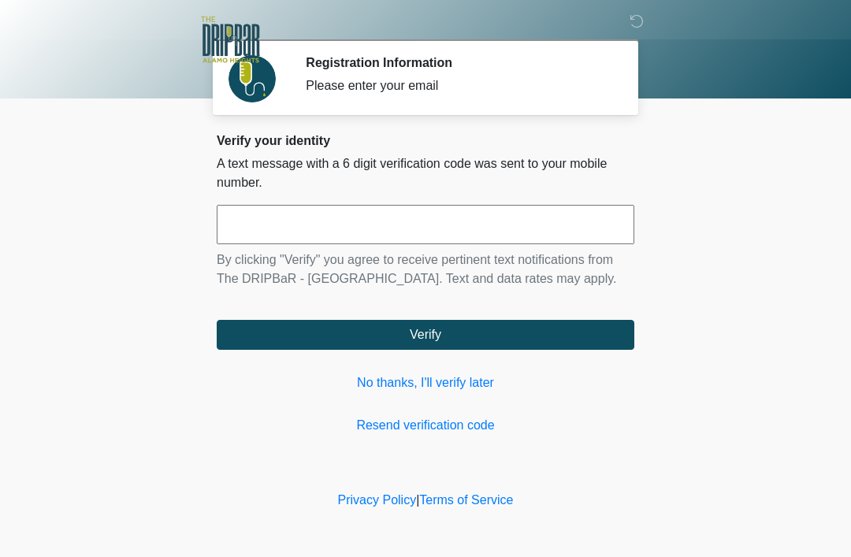
click at [447, 232] on input "text" at bounding box center [426, 224] width 418 height 39
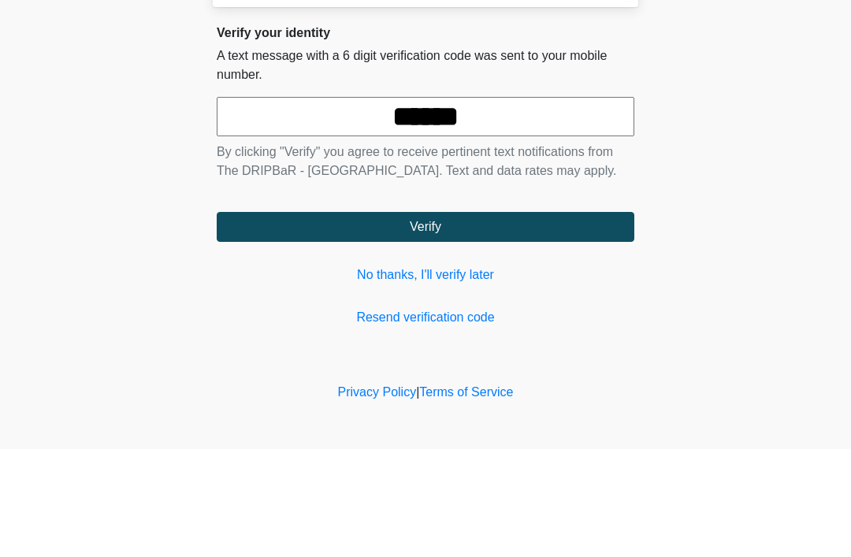
type input "******"
click at [589, 320] on button "Verify" at bounding box center [426, 335] width 418 height 30
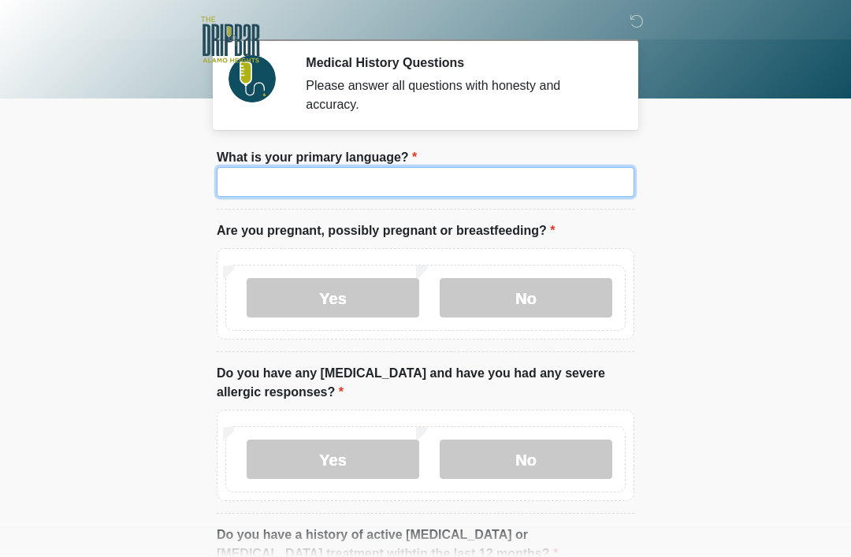
click at [497, 182] on input "What is your primary language?" at bounding box center [426, 182] width 418 height 30
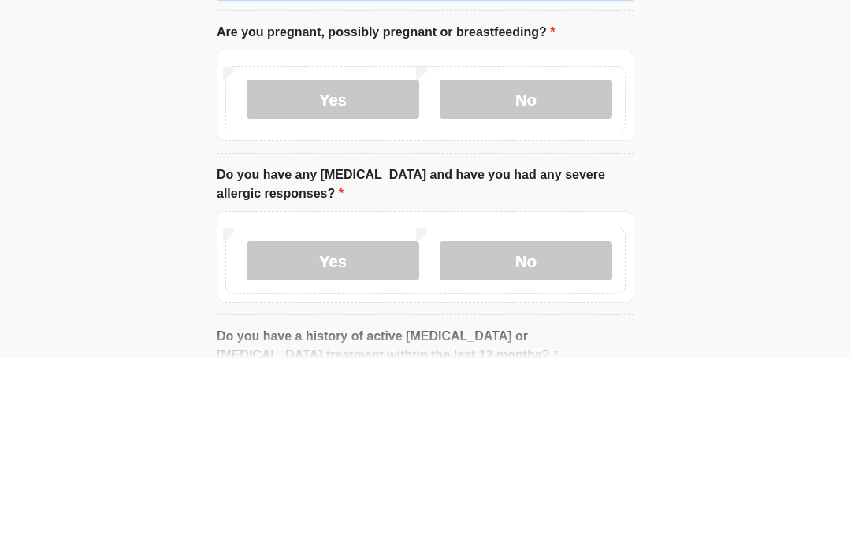
type input "*******"
click at [554, 278] on label "No" at bounding box center [526, 297] width 173 height 39
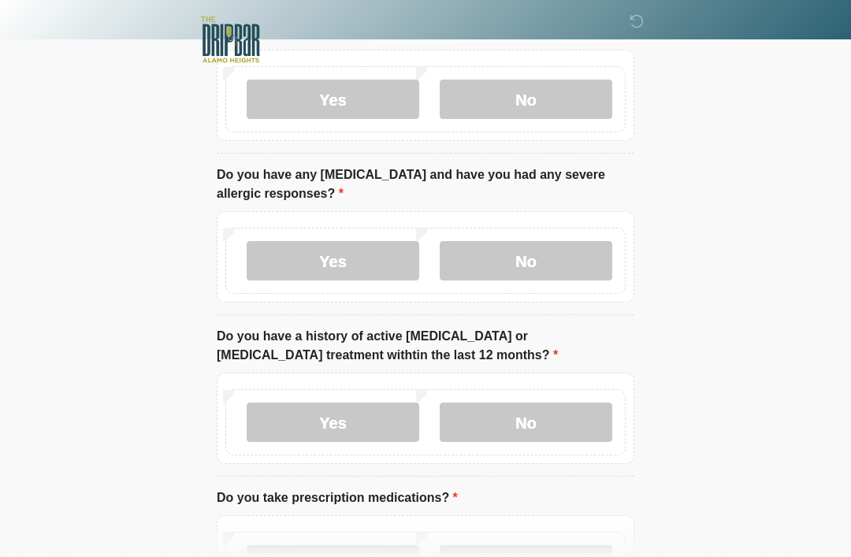
click at [563, 258] on label "No" at bounding box center [526, 260] width 173 height 39
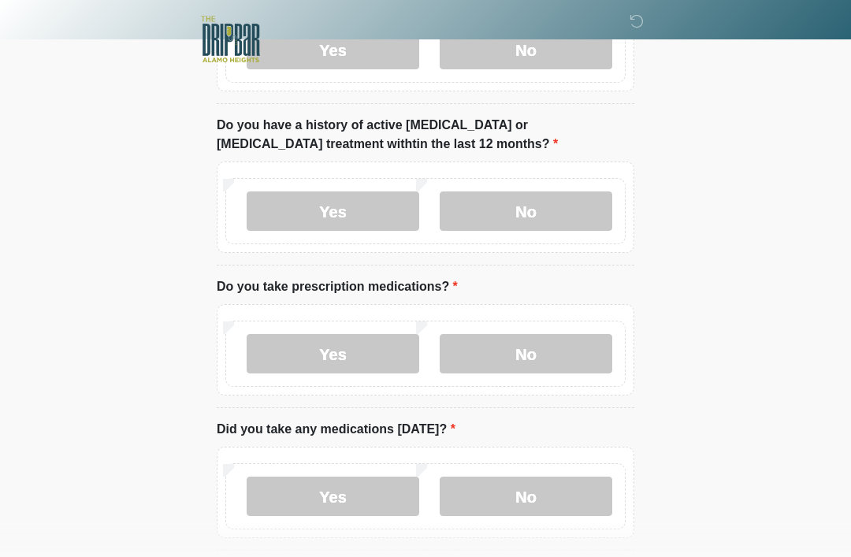
scroll to position [415, 0]
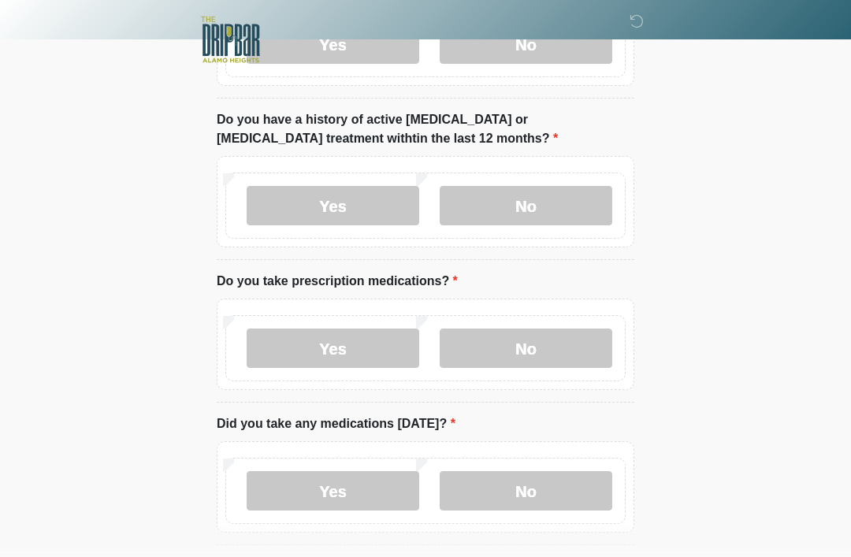
click at [366, 201] on label "Yes" at bounding box center [333, 205] width 173 height 39
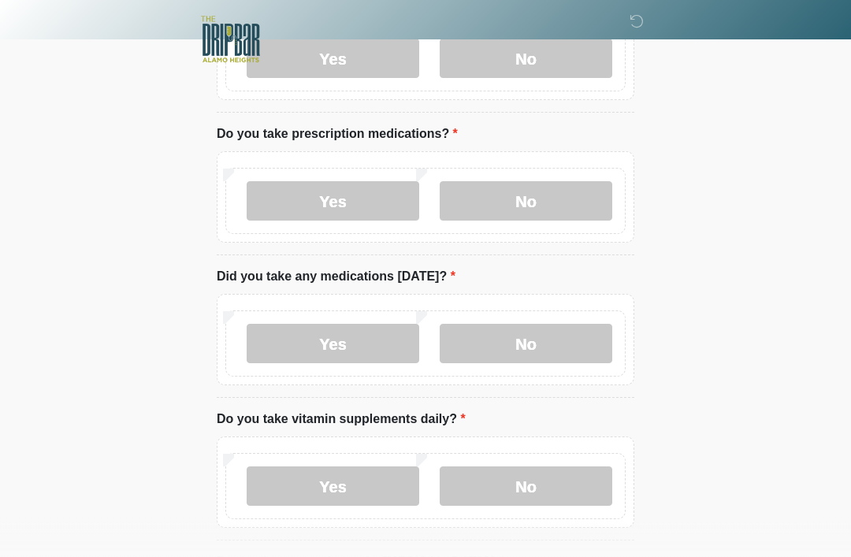
scroll to position [567, 0]
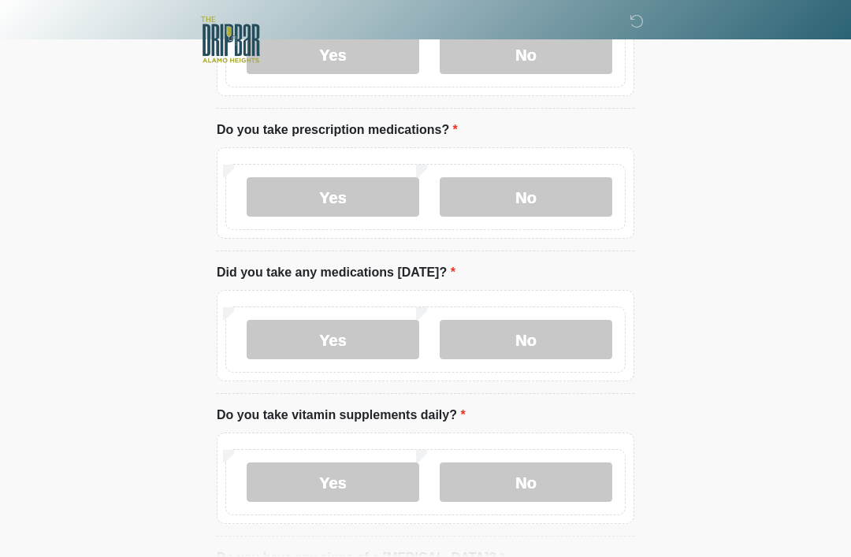
click at [349, 187] on label "Yes" at bounding box center [333, 196] width 173 height 39
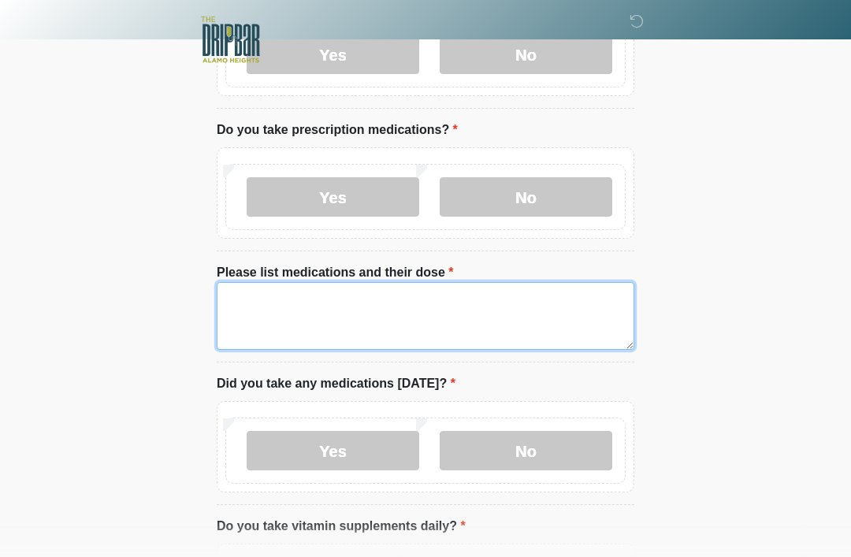
click at [503, 303] on textarea "Please list medications and their dose" at bounding box center [426, 316] width 418 height 68
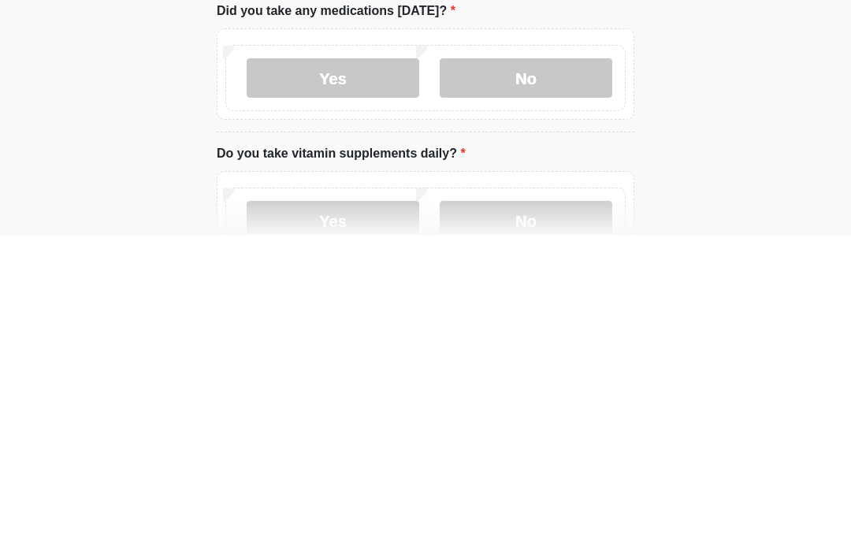
scroll to position [626, 0]
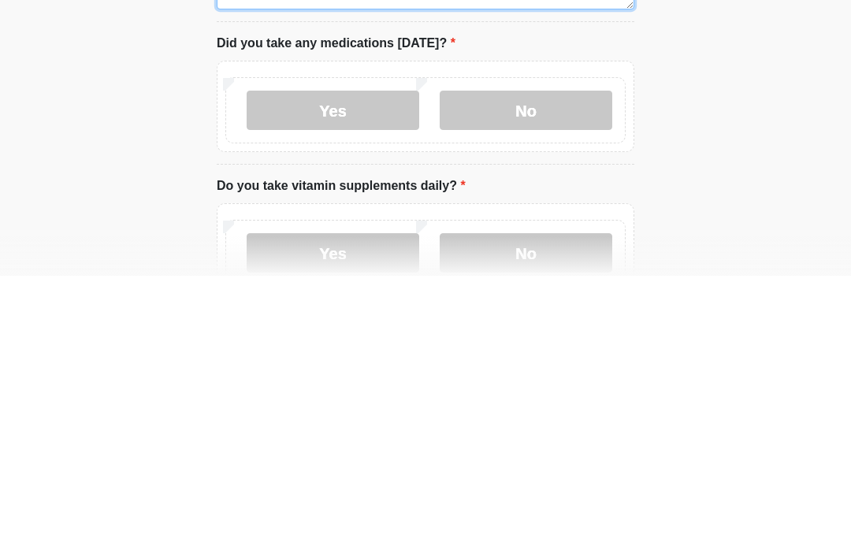
type textarea "**********"
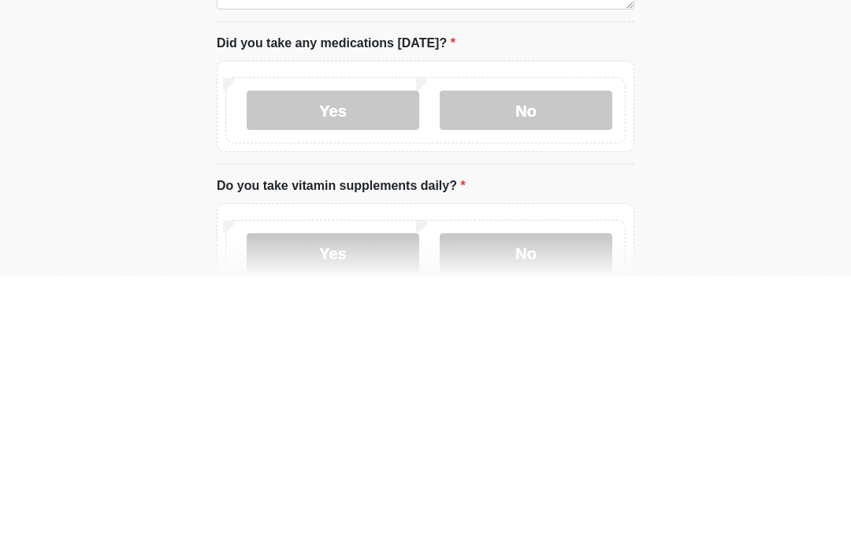
click at [336, 372] on label "Yes" at bounding box center [333, 391] width 173 height 39
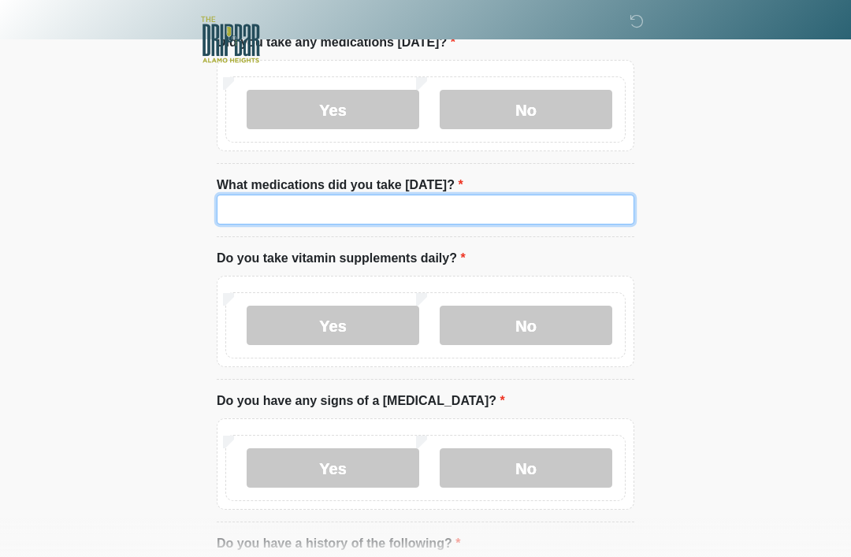
click at [516, 208] on input "What medications did you take [DATE]?" at bounding box center [426, 210] width 418 height 30
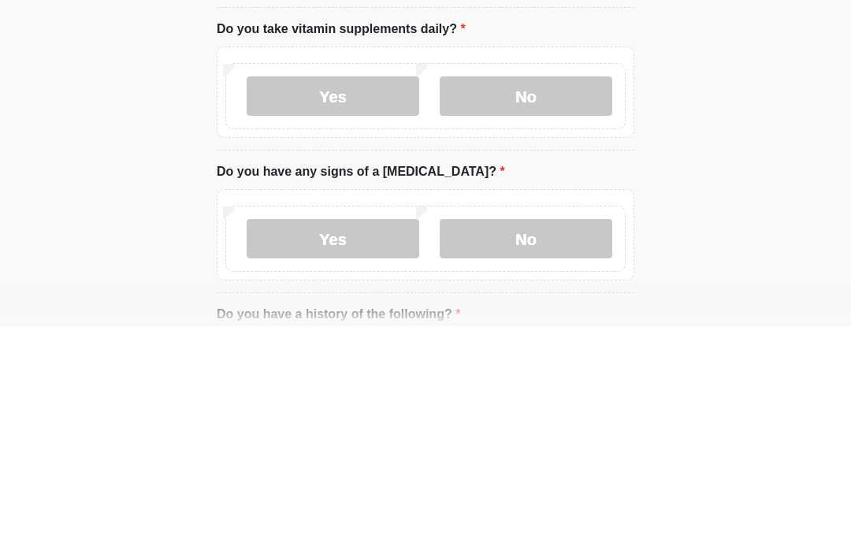
type input "**********"
click at [558, 307] on label "No" at bounding box center [526, 326] width 173 height 39
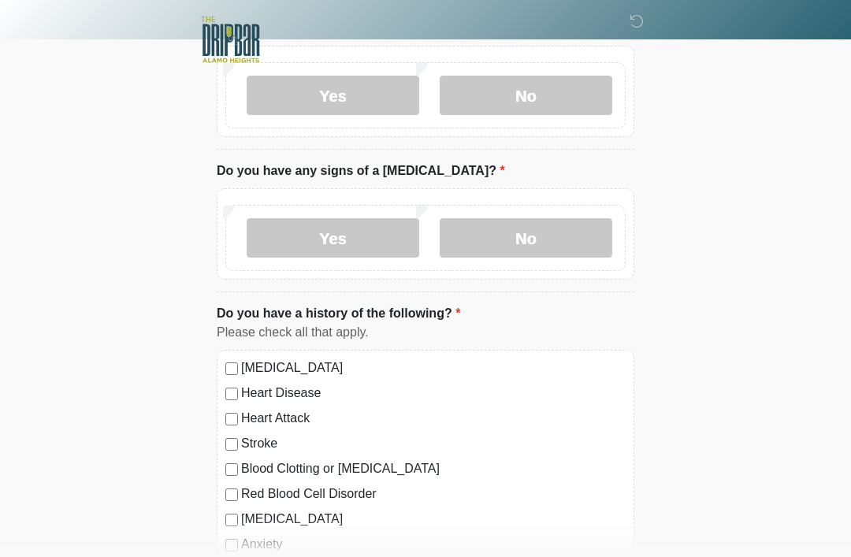
click at [542, 240] on label "No" at bounding box center [526, 237] width 173 height 39
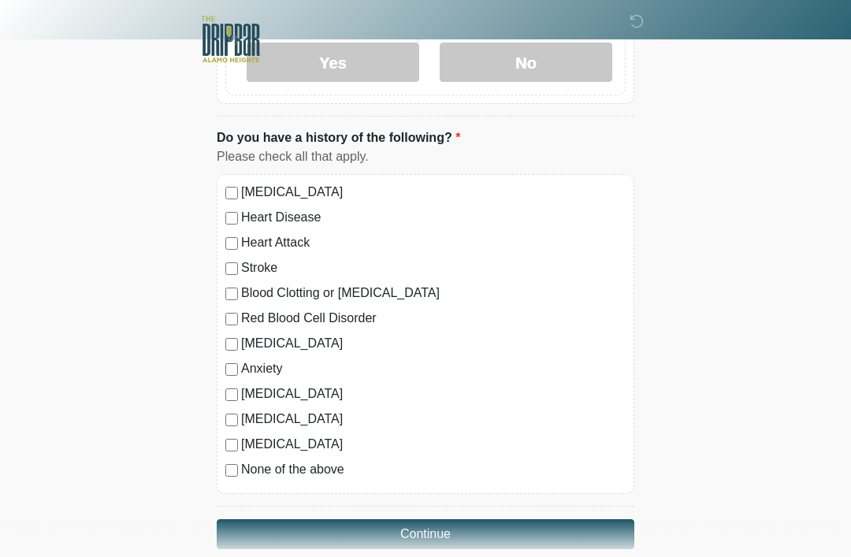
scroll to position [1337, 0]
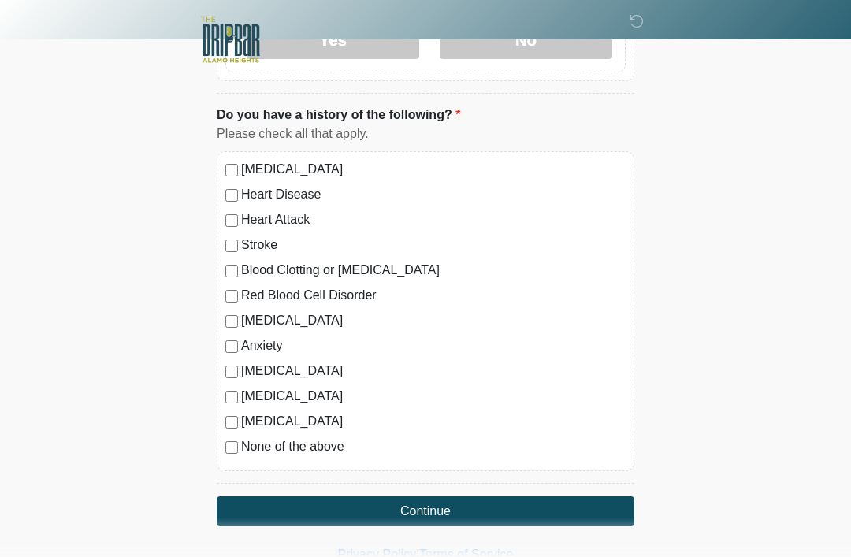
click at [240, 153] on div "[MEDICAL_DATA] Heart Disease Heart Attack Stroke Blood Clotting or [MEDICAL_DAT…" at bounding box center [426, 311] width 418 height 320
click at [470, 504] on button "Continue" at bounding box center [426, 511] width 418 height 30
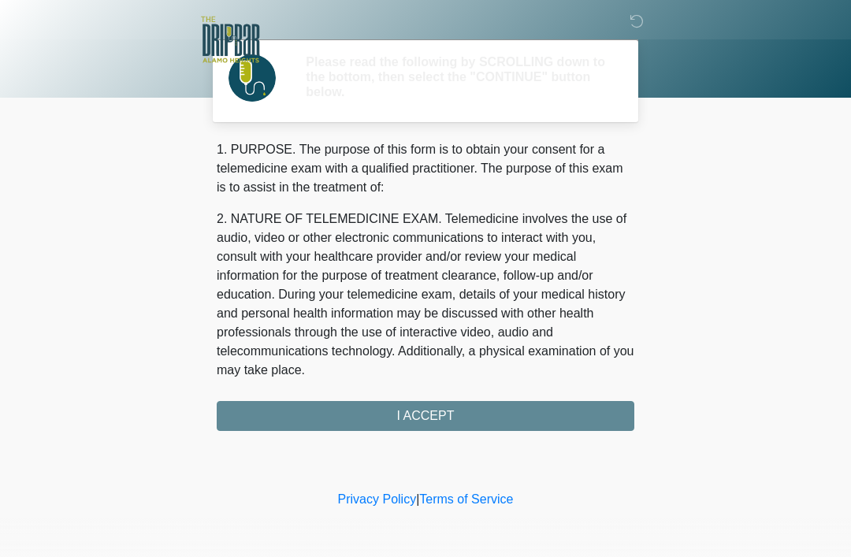
scroll to position [0, 0]
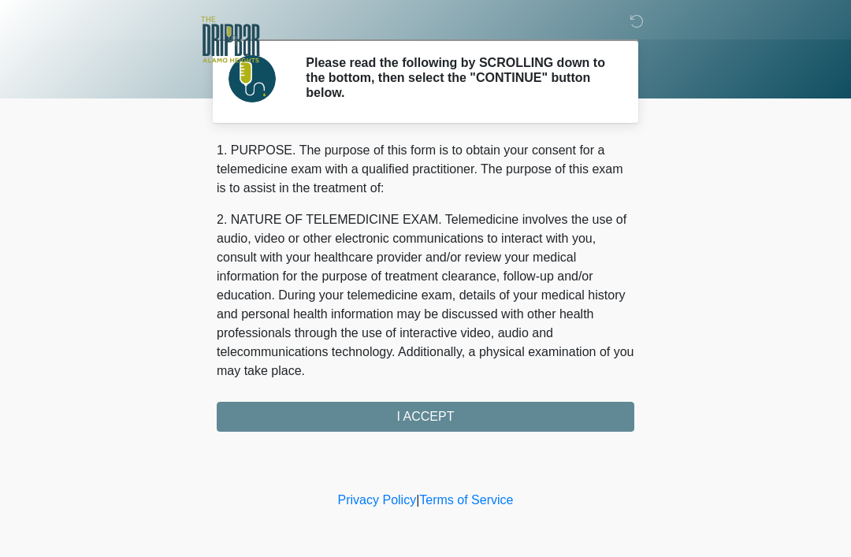
click at [497, 417] on div "1. PURPOSE. The purpose of this form is to obtain your consent for a telemedici…" at bounding box center [426, 286] width 418 height 291
click at [432, 417] on div "1. PURPOSE. The purpose of this form is to obtain your consent for a telemedici…" at bounding box center [426, 286] width 418 height 291
click at [442, 422] on div "1. PURPOSE. The purpose of this form is to obtain your consent for a telemedici…" at bounding box center [426, 286] width 418 height 291
click at [443, 422] on div "1. PURPOSE. The purpose of this form is to obtain your consent for a telemedici…" at bounding box center [426, 286] width 418 height 291
click at [535, 416] on div "1. PURPOSE. The purpose of this form is to obtain your consent for a telemedici…" at bounding box center [426, 286] width 418 height 291
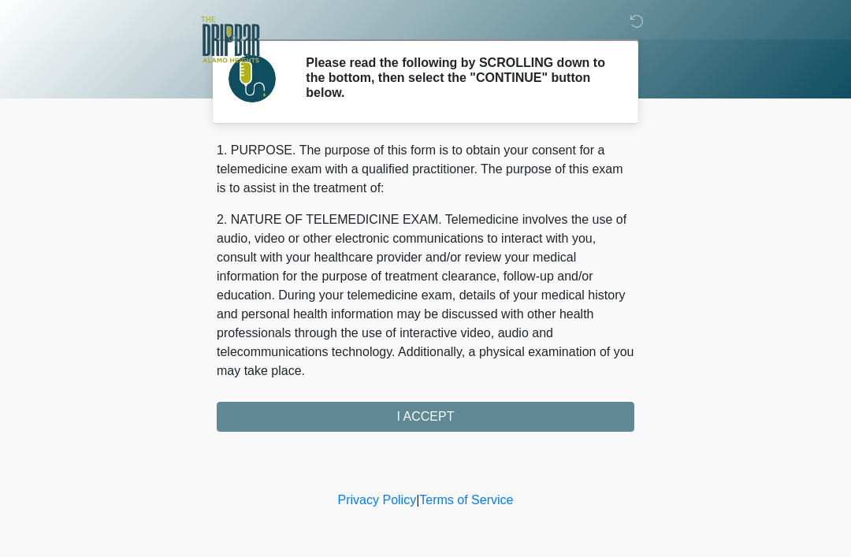
click at [427, 419] on div "1. PURPOSE. The purpose of this form is to obtain your consent for a telemedici…" at bounding box center [426, 286] width 418 height 291
click at [418, 437] on div "‎ ‎ ‎ Please read the following by SCROLLING down to the bottom, then select th…" at bounding box center [425, 244] width 473 height 456
click at [417, 436] on div "‎ ‎ ‎ Please read the following by SCROLLING down to the bottom, then select th…" at bounding box center [425, 244] width 473 height 456
click at [421, 435] on div "‎ ‎ ‎ Please read the following by SCROLLING down to the bottom, then select th…" at bounding box center [425, 244] width 473 height 456
click at [420, 434] on div "‎ ‎ ‎ Please read the following by SCROLLING down to the bottom, then select th…" at bounding box center [425, 244] width 473 height 456
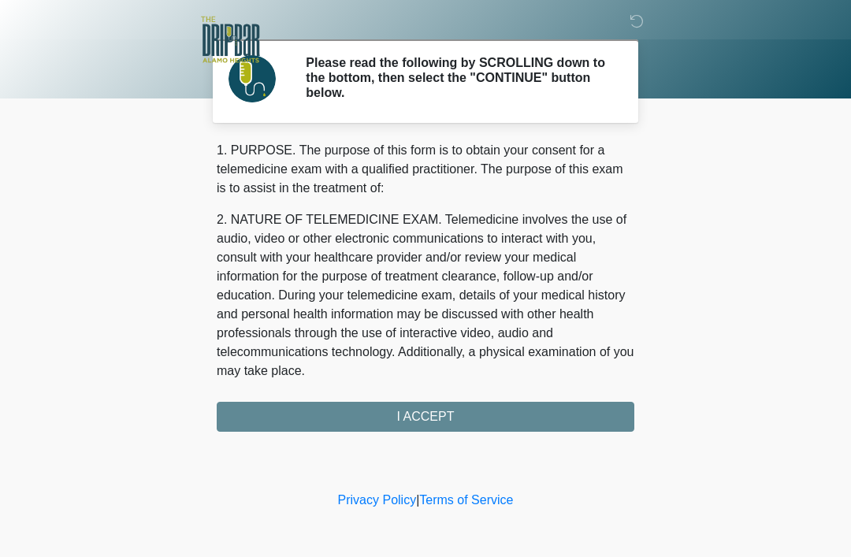
click at [433, 424] on div "1. PURPOSE. The purpose of this form is to obtain your consent for a telemedici…" at bounding box center [426, 286] width 418 height 291
click at [451, 413] on div "1. PURPOSE. The purpose of this form is to obtain your consent for a telemedici…" at bounding box center [426, 286] width 418 height 291
click at [422, 425] on div "1. PURPOSE. The purpose of this form is to obtain your consent for a telemedici…" at bounding box center [426, 286] width 418 height 291
click at [422, 424] on div "1. PURPOSE. The purpose of this form is to obtain your consent for a telemedici…" at bounding box center [426, 286] width 418 height 291
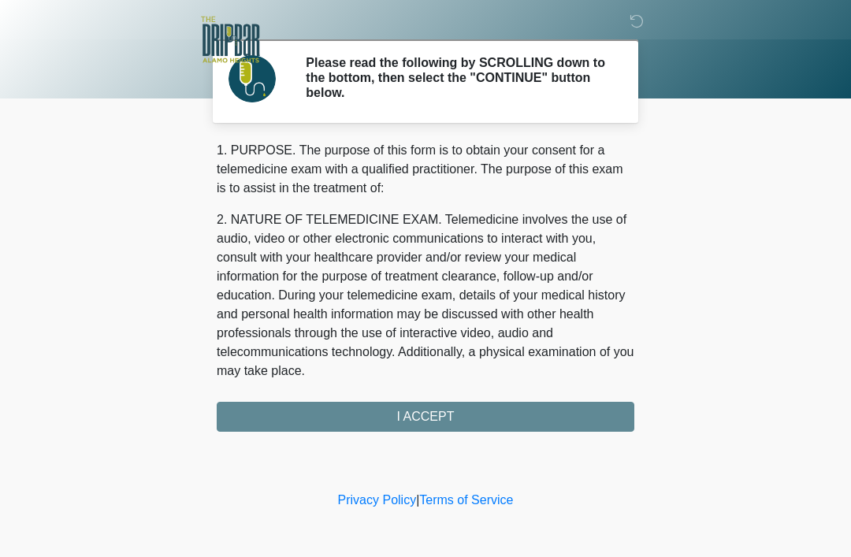
click at [397, 421] on div "1. PURPOSE. The purpose of this form is to obtain your consent for a telemedici…" at bounding box center [426, 286] width 418 height 291
click at [397, 420] on div "1. PURPOSE. The purpose of this form is to obtain your consent for a telemedici…" at bounding box center [426, 286] width 418 height 291
click at [398, 420] on div "1. PURPOSE. The purpose of this form is to obtain your consent for a telemedici…" at bounding box center [426, 286] width 418 height 291
click at [398, 419] on div "1. PURPOSE. The purpose of this form is to obtain your consent for a telemedici…" at bounding box center [426, 286] width 418 height 291
click at [427, 427] on div "1. PURPOSE. The purpose of this form is to obtain your consent for a telemedici…" at bounding box center [426, 286] width 418 height 291
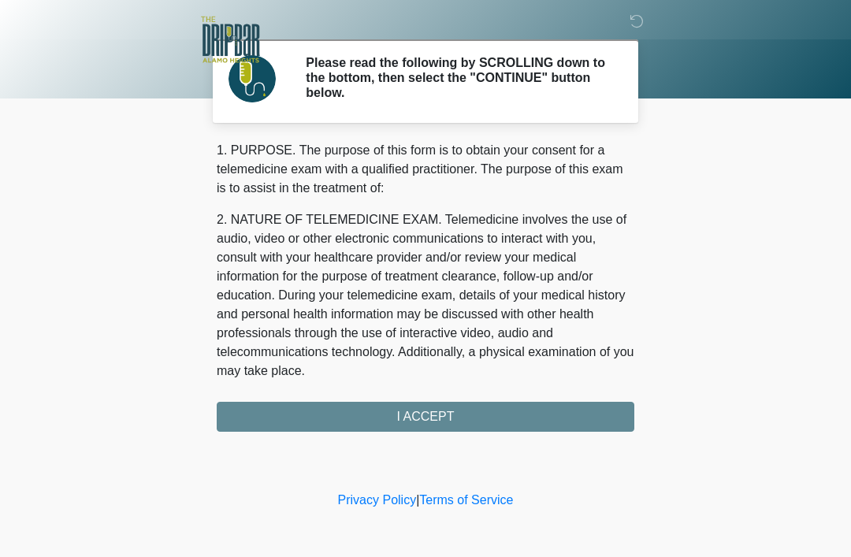
click at [426, 427] on div "1. PURPOSE. The purpose of this form is to obtain your consent for a telemedici…" at bounding box center [426, 286] width 418 height 291
click at [438, 416] on div "1. PURPOSE. The purpose of this form is to obtain your consent for a telemedici…" at bounding box center [426, 286] width 418 height 291
click at [438, 415] on div "1. PURPOSE. The purpose of this form is to obtain your consent for a telemedici…" at bounding box center [426, 286] width 418 height 291
click at [419, 428] on div "1. PURPOSE. The purpose of this form is to obtain your consent for a telemedici…" at bounding box center [426, 286] width 418 height 291
click at [515, 416] on div "1. PURPOSE. The purpose of this form is to obtain your consent for a telemedici…" at bounding box center [426, 286] width 418 height 291
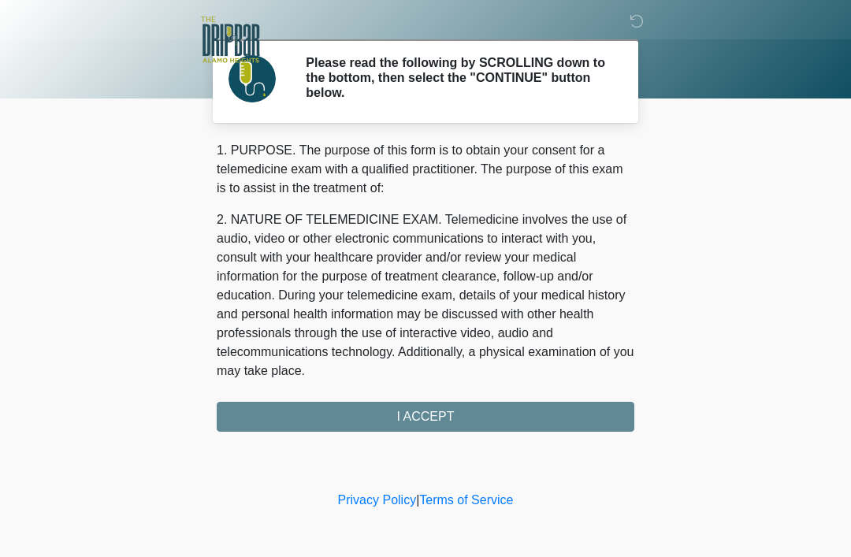
click at [514, 415] on div "1. PURPOSE. The purpose of this form is to obtain your consent for a telemedici…" at bounding box center [426, 286] width 418 height 291
click at [520, 414] on div "1. PURPOSE. The purpose of this form is to obtain your consent for a telemedici…" at bounding box center [426, 286] width 418 height 291
click at [511, 419] on div "1. PURPOSE. The purpose of this form is to obtain your consent for a telemedici…" at bounding box center [426, 286] width 418 height 291
click at [429, 418] on div "1. PURPOSE. The purpose of this form is to obtain your consent for a telemedici…" at bounding box center [426, 286] width 418 height 291
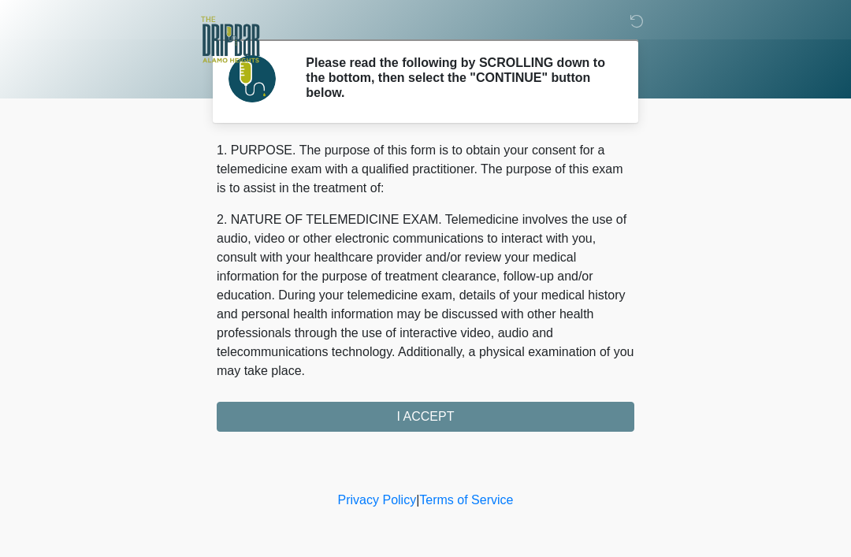
click at [428, 418] on div "1. PURPOSE. The purpose of this form is to obtain your consent for a telemedici…" at bounding box center [426, 286] width 418 height 291
click at [414, 415] on div "1. PURPOSE. The purpose of this form is to obtain your consent for a telemedici…" at bounding box center [426, 286] width 418 height 291
click at [413, 415] on div "1. PURPOSE. The purpose of this form is to obtain your consent for a telemedici…" at bounding box center [426, 286] width 418 height 291
click at [413, 423] on div "1. PURPOSE. The purpose of this form is to obtain your consent for a telemedici…" at bounding box center [426, 286] width 418 height 291
click at [413, 422] on div "1. PURPOSE. The purpose of this form is to obtain your consent for a telemedici…" at bounding box center [426, 286] width 418 height 291
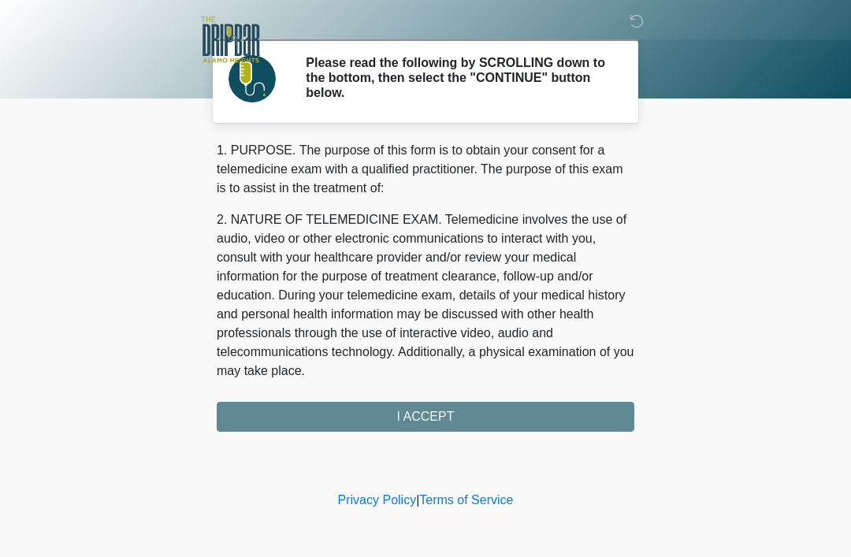
click at [430, 428] on div "1. PURPOSE. The purpose of this form is to obtain your consent for a telemedici…" at bounding box center [426, 286] width 418 height 291
click at [429, 427] on div "1. PURPOSE. The purpose of this form is to obtain your consent for a telemedici…" at bounding box center [426, 286] width 418 height 291
click at [440, 423] on div "1. PURPOSE. The purpose of this form is to obtain your consent for a telemedici…" at bounding box center [426, 286] width 418 height 291
click at [389, 438] on div "‎ ‎ ‎ Please read the following by SCROLLING down to the bottom, then select th…" at bounding box center [425, 244] width 473 height 456
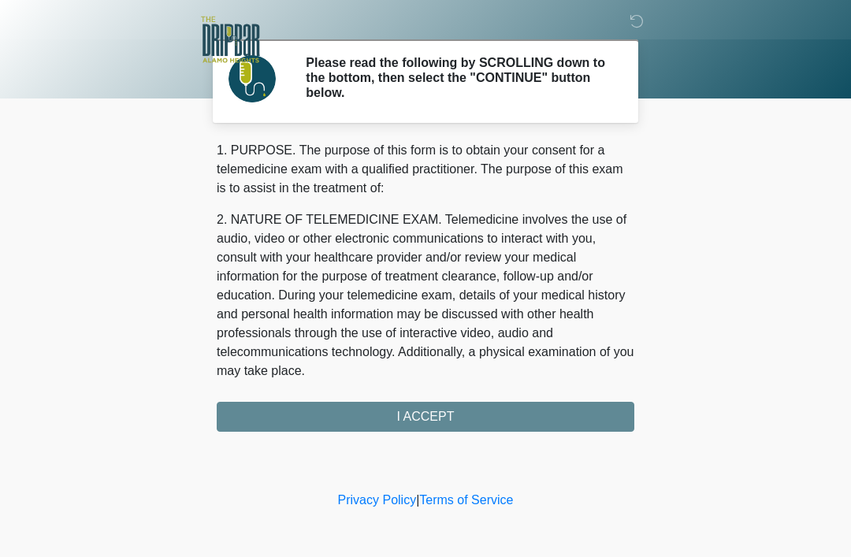
click at [389, 438] on div "‎ ‎ ‎ Please read the following by SCROLLING down to the bottom, then select th…" at bounding box center [425, 244] width 473 height 456
click at [478, 500] on link "Terms of Service" at bounding box center [466, 499] width 94 height 13
click at [368, 502] on link "Privacy Policy" at bounding box center [377, 499] width 79 height 13
click at [434, 422] on div "1. PURPOSE. The purpose of this form is to obtain your consent for a telemedici…" at bounding box center [426, 286] width 418 height 291
click at [437, 413] on div "1. PURPOSE. The purpose of this form is to obtain your consent for a telemedici…" at bounding box center [426, 286] width 418 height 291
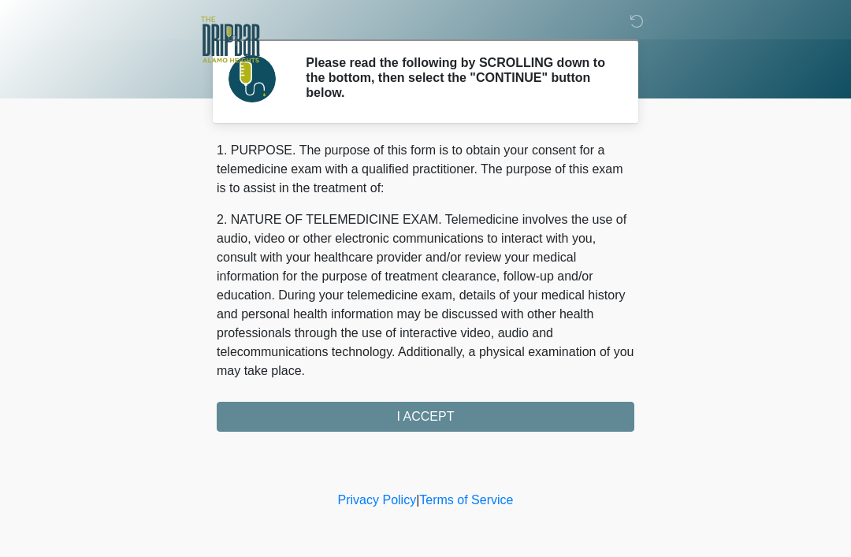
click at [411, 423] on div "1. PURPOSE. The purpose of this form is to obtain your consent for a telemedici…" at bounding box center [426, 286] width 418 height 291
click at [425, 418] on div "1. PURPOSE. The purpose of this form is to obtain your consent for a telemedici…" at bounding box center [426, 286] width 418 height 291
click at [425, 417] on div "1. PURPOSE. The purpose of this form is to obtain your consent for a telemedici…" at bounding box center [426, 286] width 418 height 291
click at [432, 413] on div "1. PURPOSE. The purpose of this form is to obtain your consent for a telemedici…" at bounding box center [426, 286] width 418 height 291
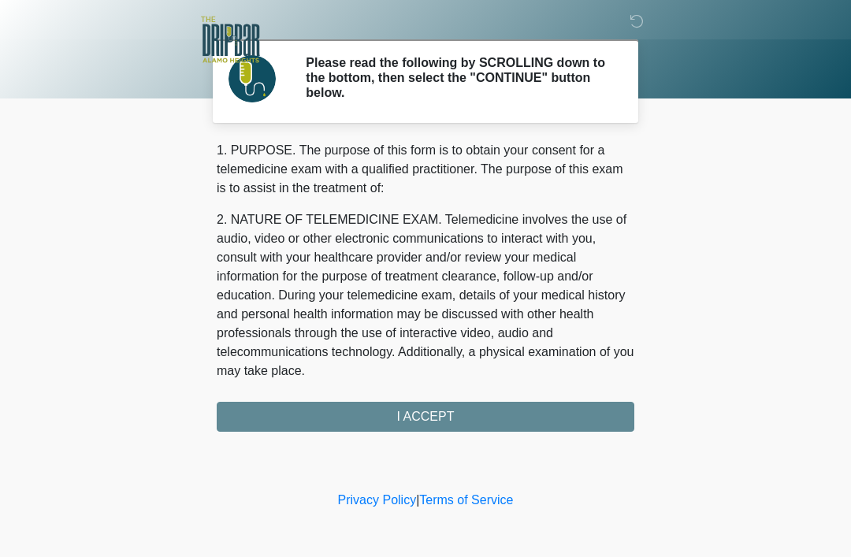
click at [431, 412] on div "1. PURPOSE. The purpose of this form is to obtain your consent for a telemedici…" at bounding box center [426, 286] width 418 height 291
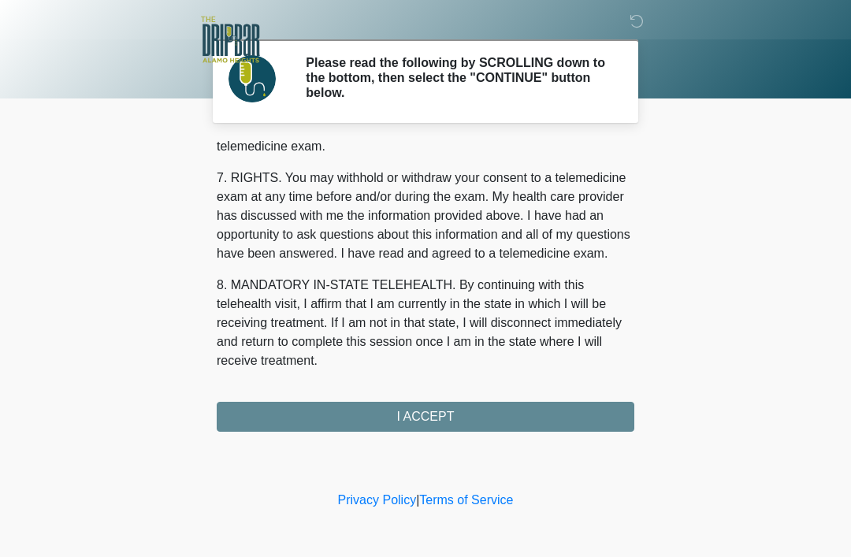
scroll to position [691, 0]
click at [349, 406] on button "I ACCEPT" at bounding box center [426, 417] width 418 height 30
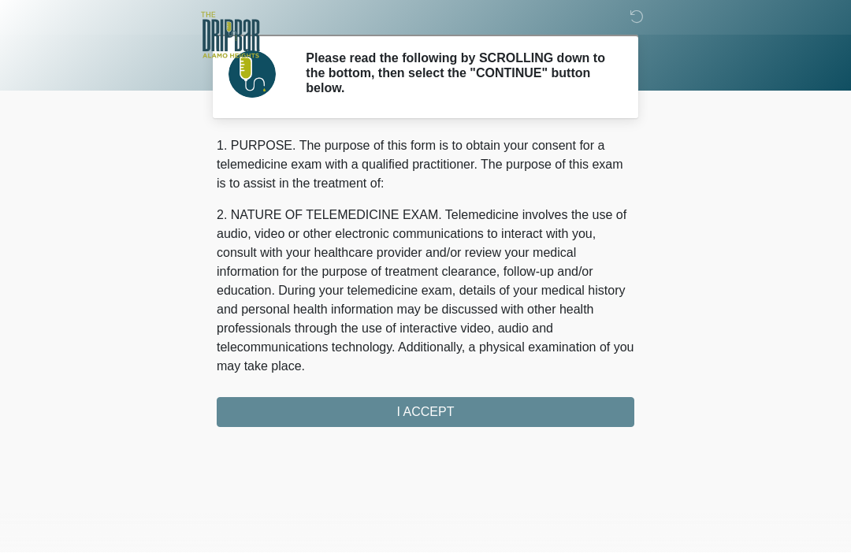
scroll to position [0, 0]
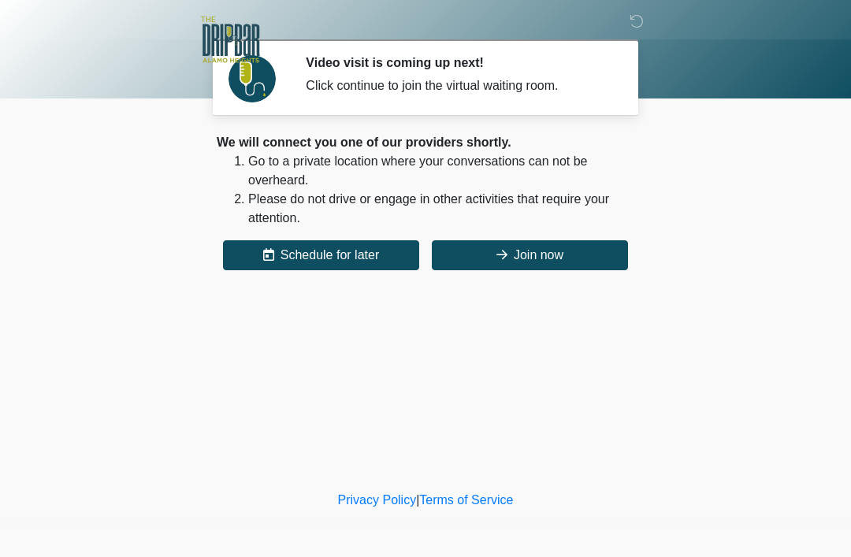
click at [482, 250] on button "Join now" at bounding box center [530, 255] width 196 height 30
